Goal: Information Seeking & Learning: Learn about a topic

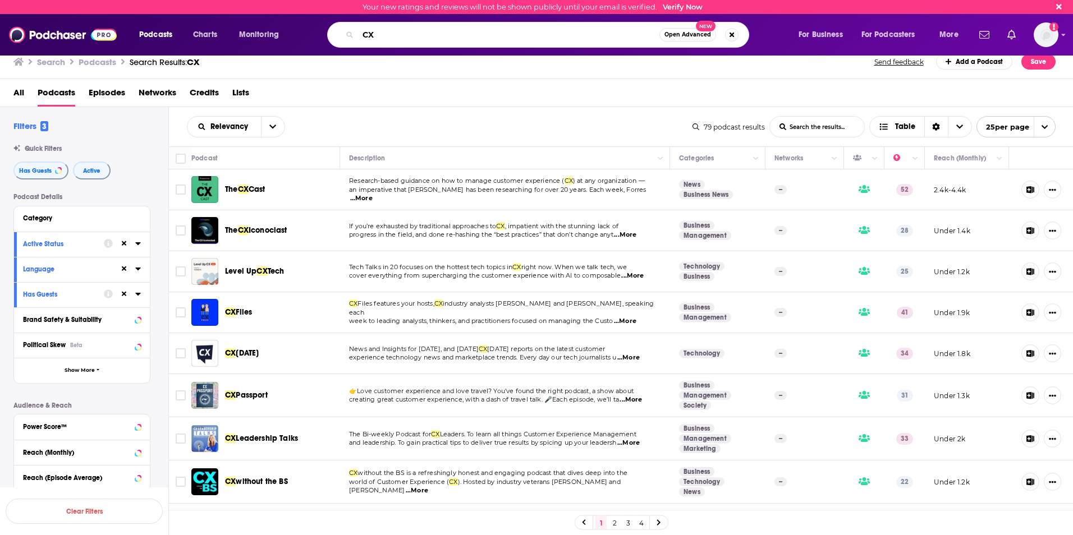
click at [378, 36] on input "CX" at bounding box center [508, 35] width 301 height 18
type input "C"
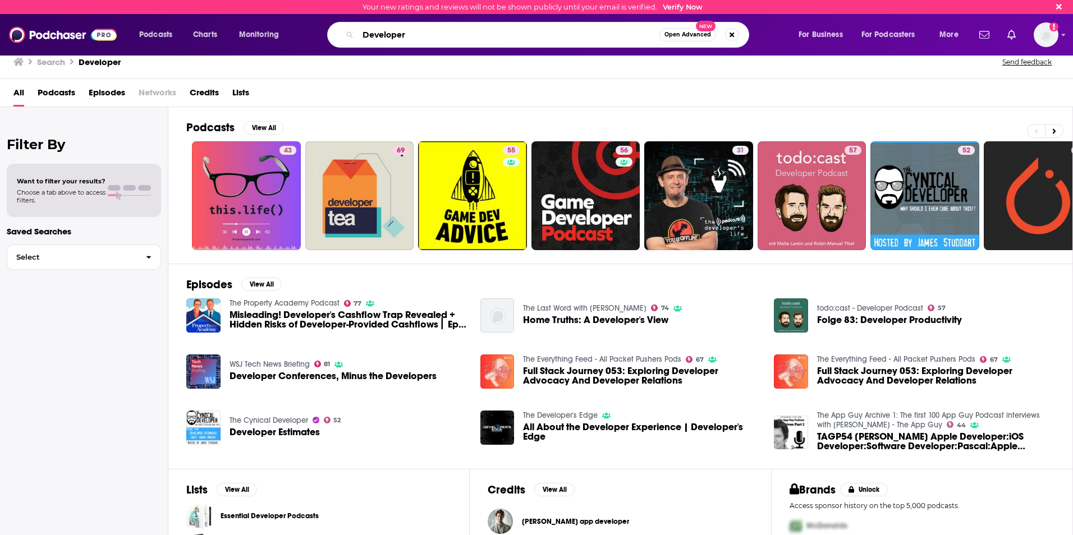
click at [363, 36] on input "Developer" at bounding box center [508, 35] width 301 height 18
type input "App Developer"
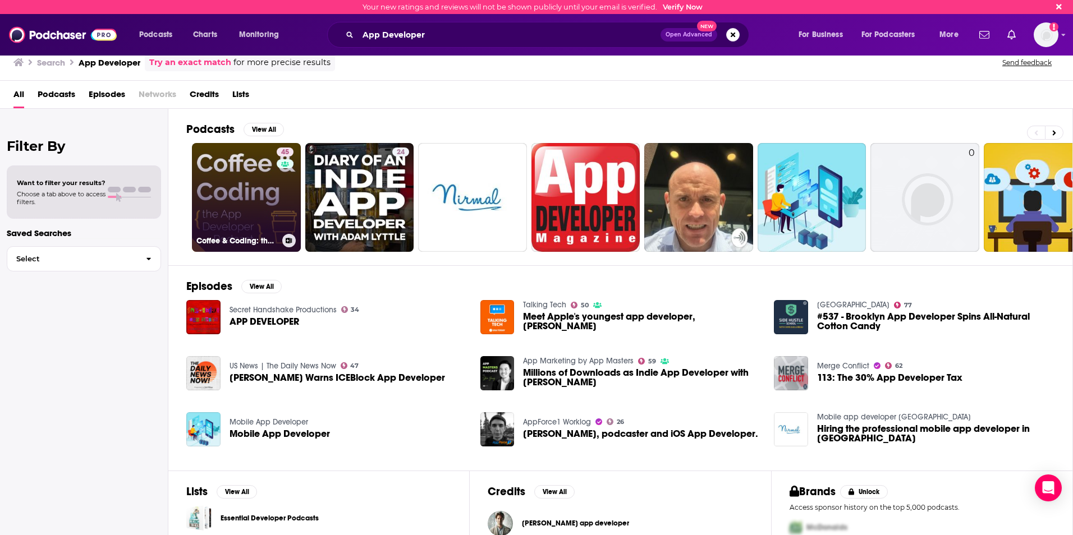
click at [249, 190] on link "45 Coffee & Coding: the App Developer Podcast" at bounding box center [246, 197] width 109 height 109
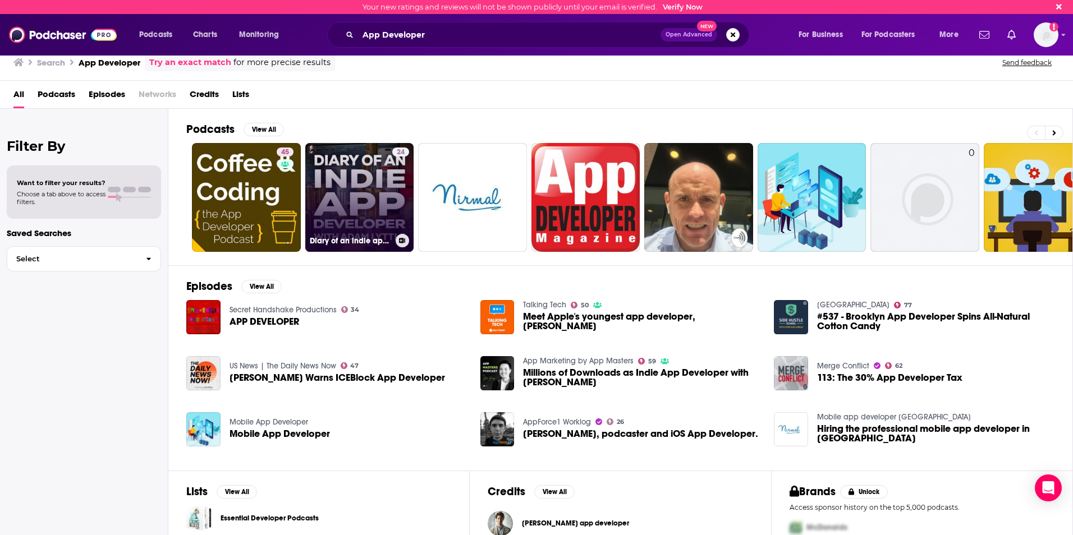
click at [350, 185] on link "24 Diary of an indie app developer" at bounding box center [359, 197] width 109 height 109
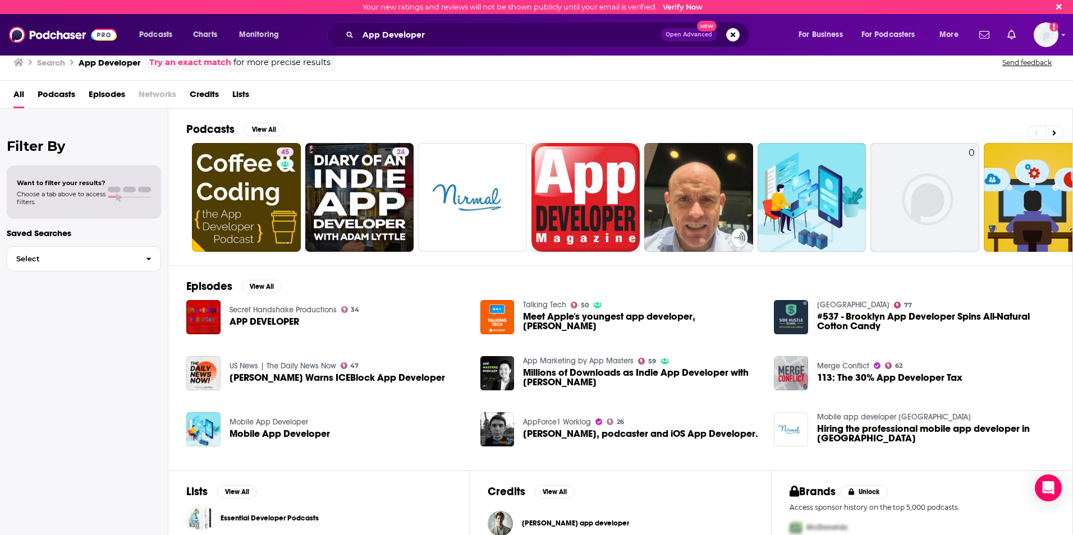
click at [274, 321] on span "APP DEVELOPER" at bounding box center [265, 322] width 70 height 10
